Goal: Information Seeking & Learning: Learn about a topic

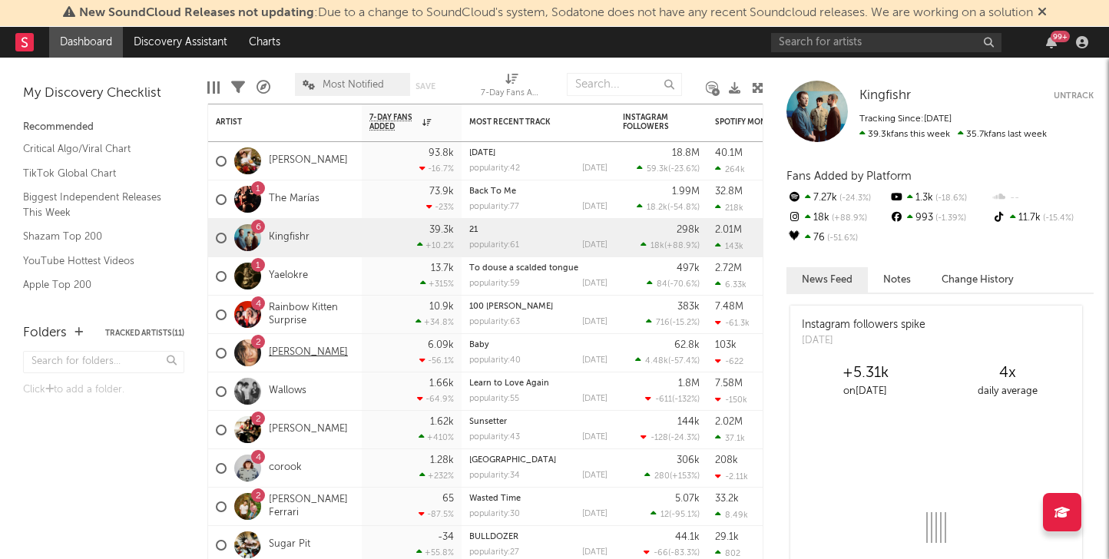
click at [286, 350] on link "[PERSON_NAME]" at bounding box center [308, 352] width 79 height 13
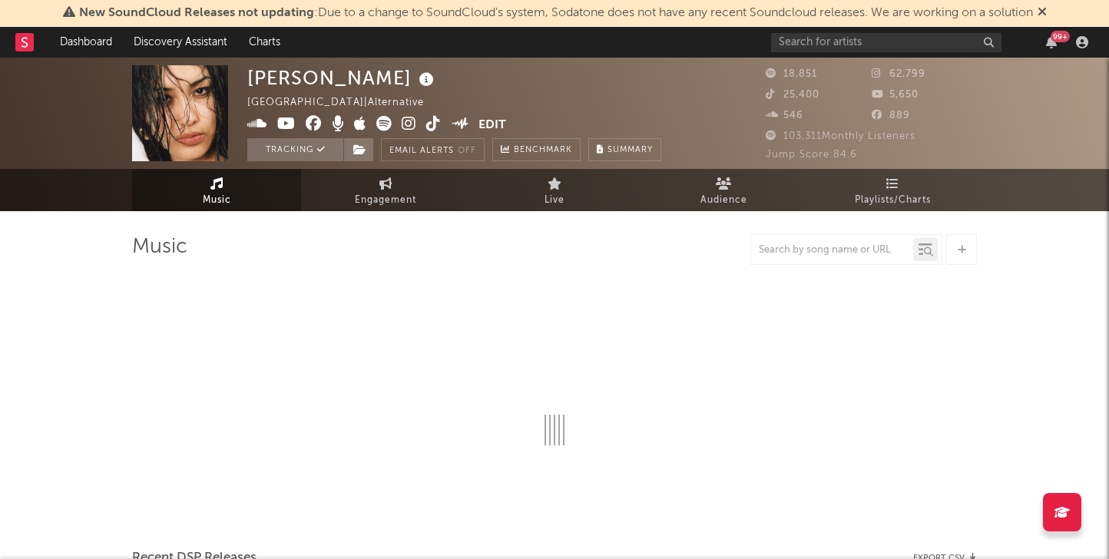
select select "6m"
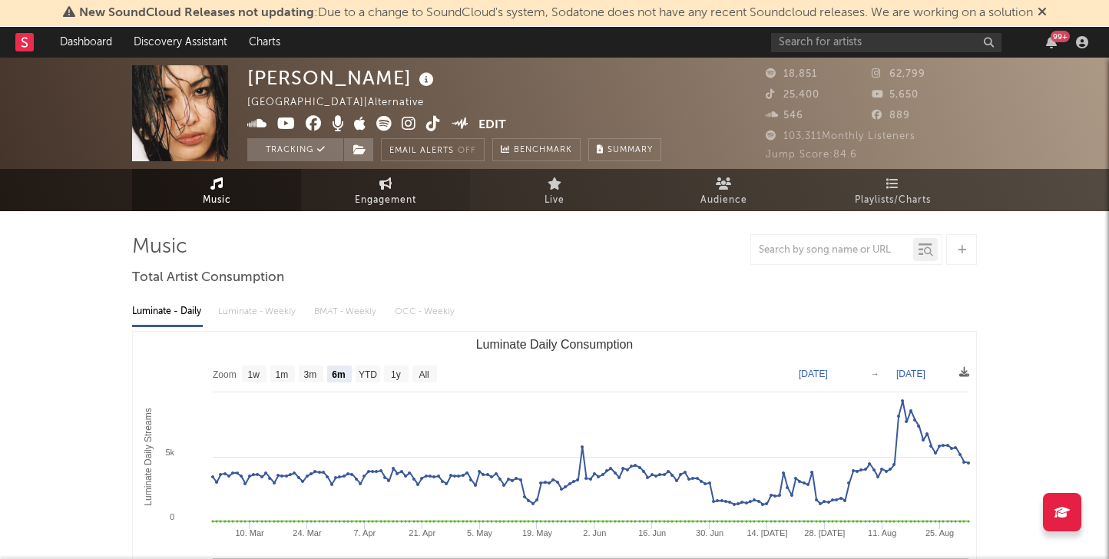
click at [357, 196] on span "Engagement" at bounding box center [385, 200] width 61 height 18
select select "1w"
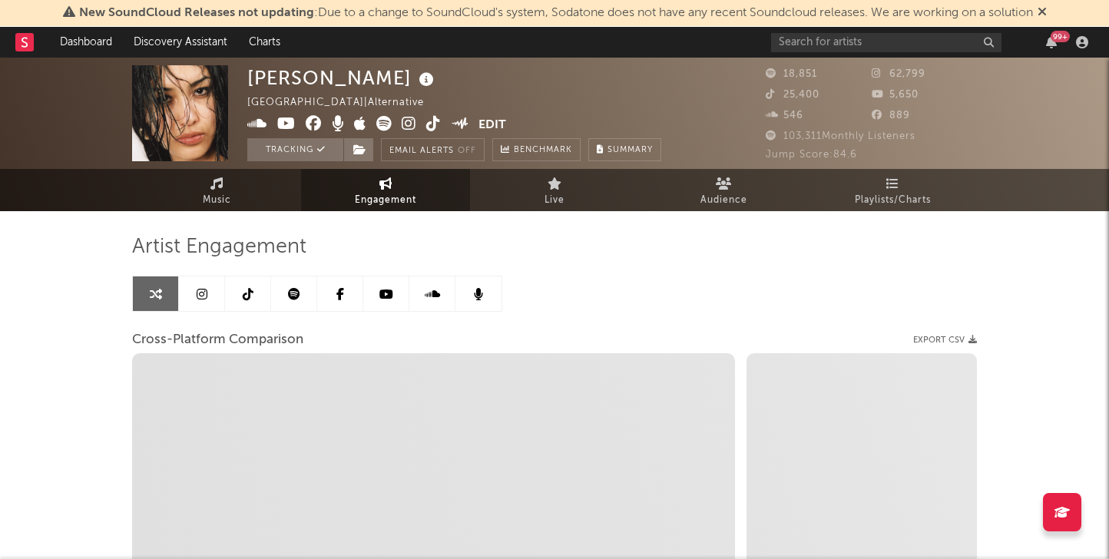
click at [196, 293] on link at bounding box center [202, 294] width 46 height 35
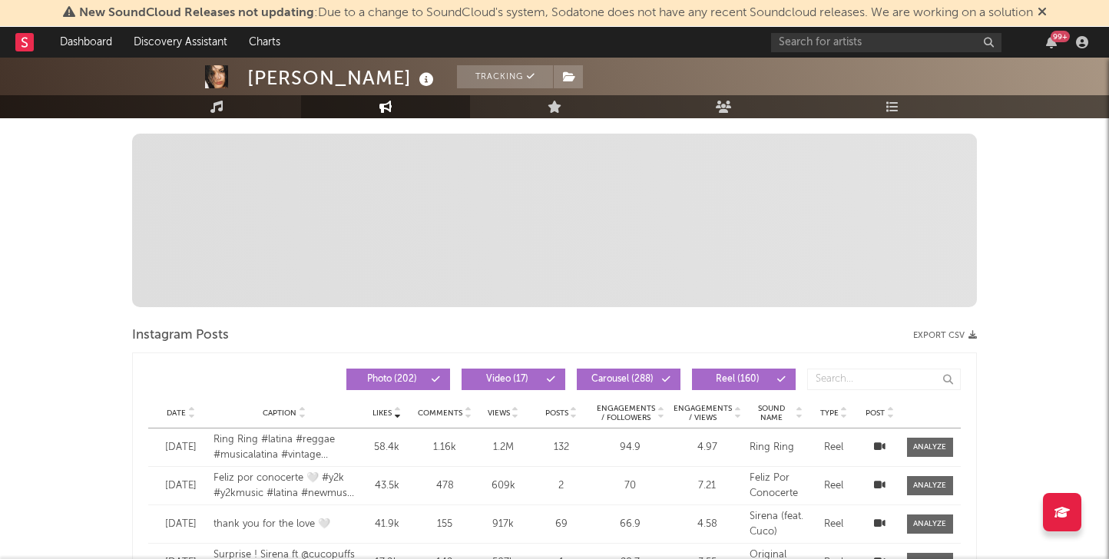
select select "6m"
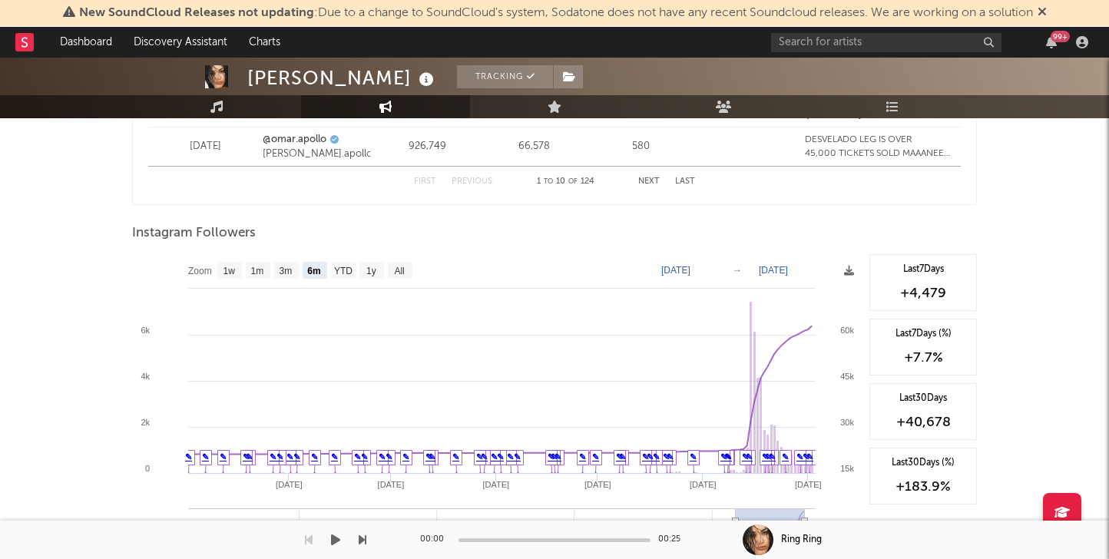
scroll to position [2275, 0]
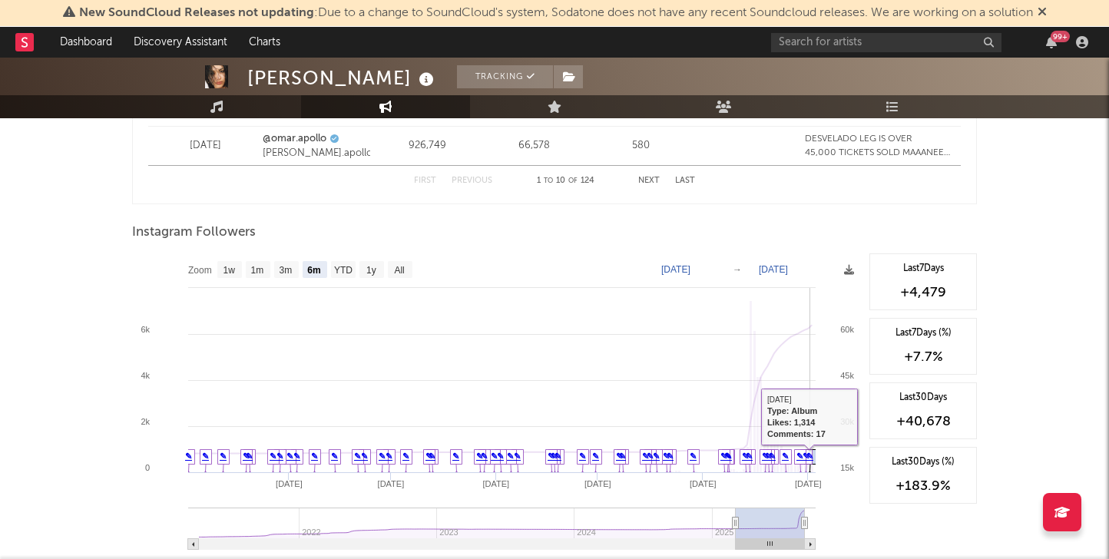
click at [797, 457] on link "✎" at bounding box center [800, 456] width 7 height 9
click at [808, 459] on link "✎" at bounding box center [806, 456] width 7 height 9
